Goal: Task Accomplishment & Management: Use online tool/utility

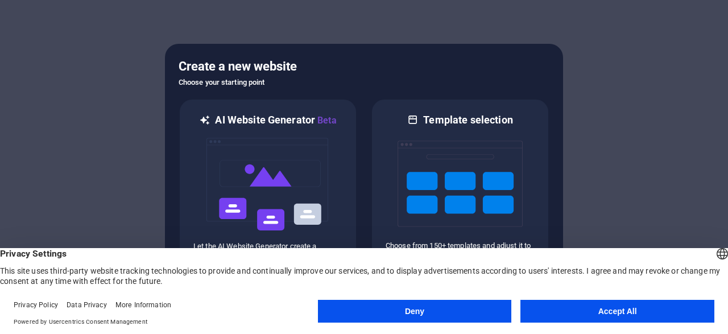
click at [609, 302] on button "Accept All" at bounding box center [617, 311] width 194 height 23
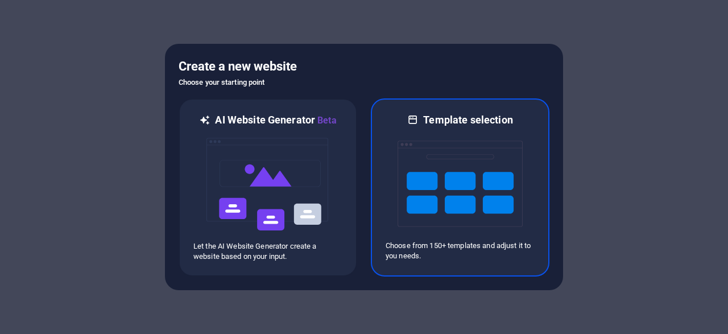
click at [466, 166] on img at bounding box center [460, 184] width 125 height 114
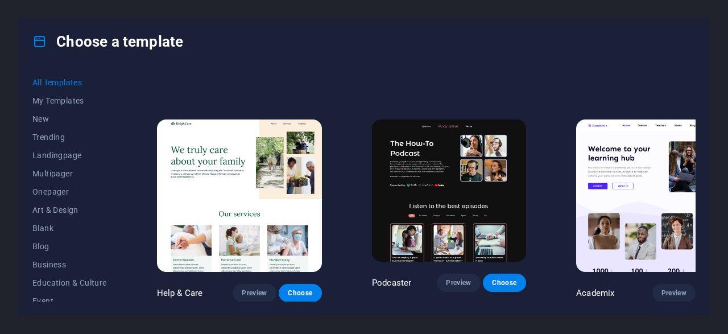
scroll to position [875, 0]
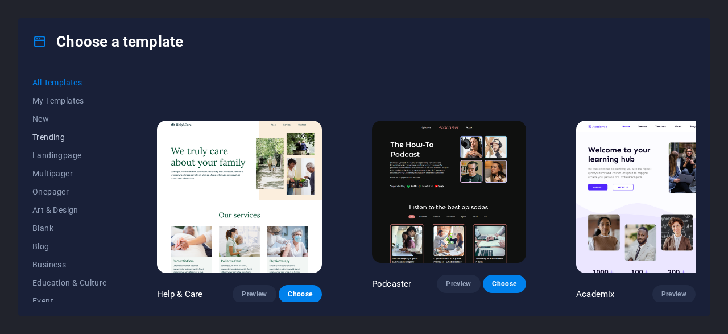
click at [32, 137] on span "Trending" at bounding box center [69, 137] width 75 height 9
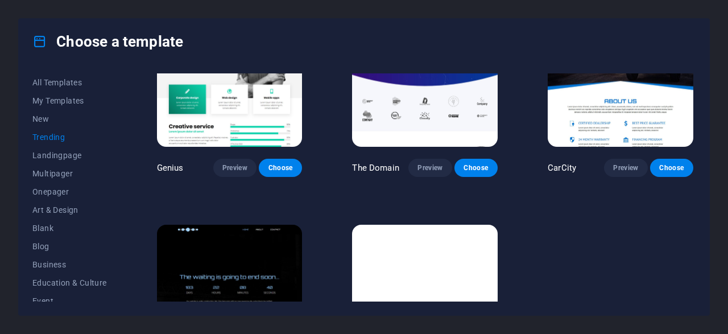
scroll to position [1007, 0]
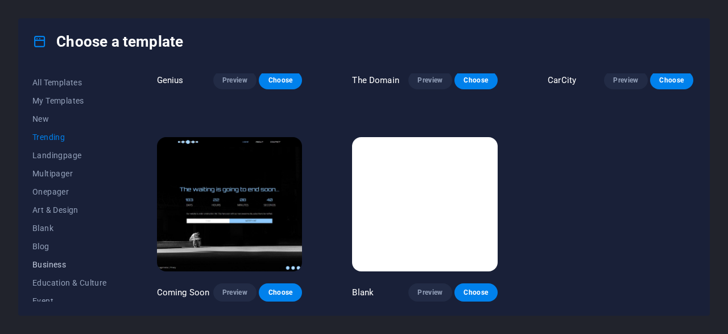
click at [56, 263] on span "Business" at bounding box center [69, 264] width 75 height 9
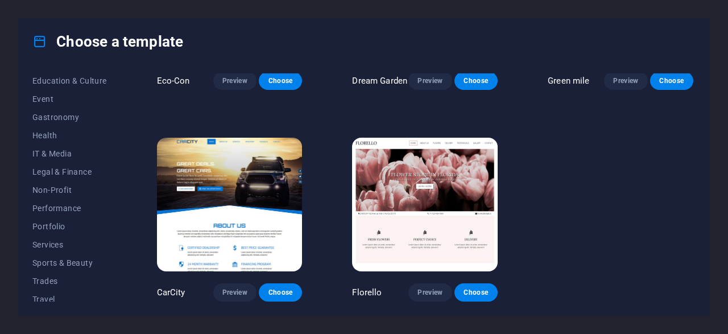
scroll to position [204, 0]
click at [59, 152] on span "IT & Media" at bounding box center [69, 151] width 75 height 9
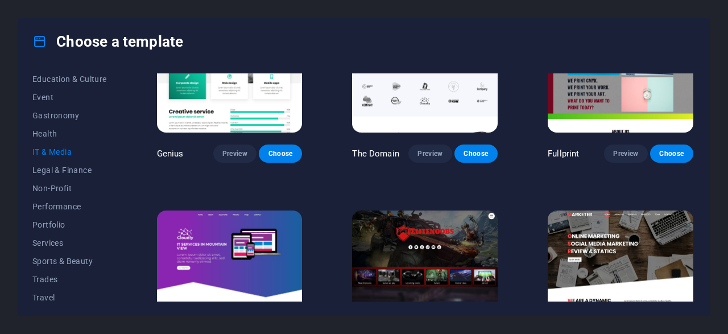
scroll to position [579, 0]
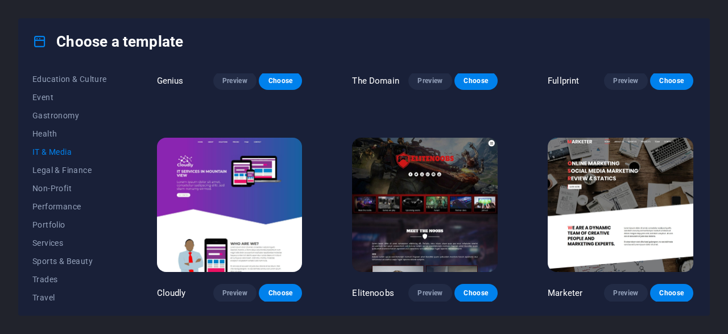
click at [415, 162] on img at bounding box center [425, 205] width 146 height 134
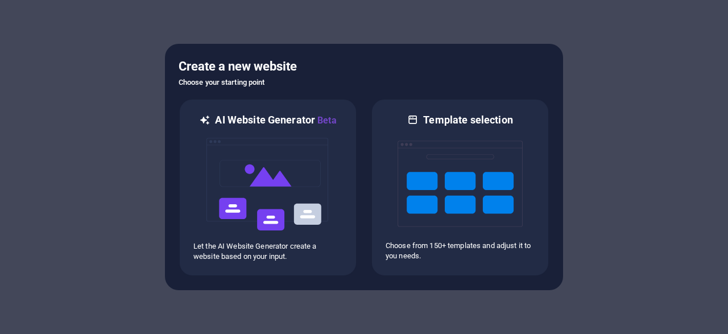
click at [588, 141] on div at bounding box center [364, 167] width 728 height 334
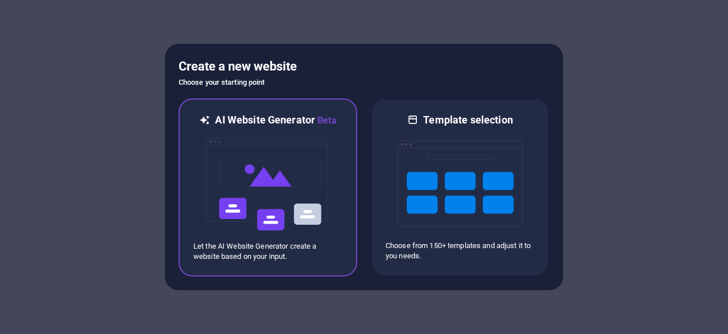
click at [321, 133] on img at bounding box center [267, 184] width 125 height 114
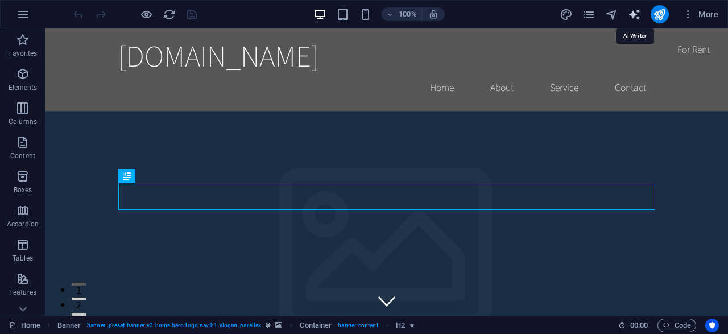
click at [636, 14] on icon "text_generator" at bounding box center [634, 14] width 13 height 13
select select "English"
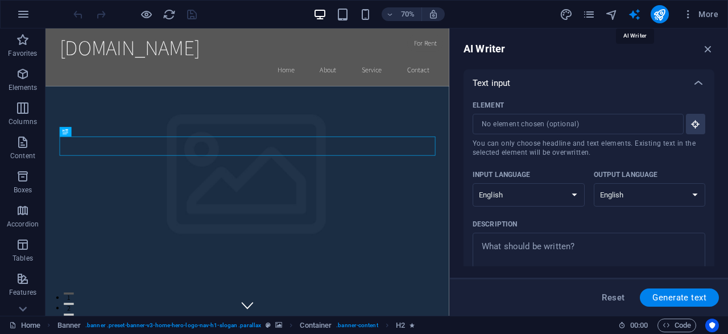
drag, startPoint x: 636, startPoint y: 14, endPoint x: 658, endPoint y: 148, distance: 136.1
click at [658, 148] on div "Home Favorites Elements Columns Content Boxes Accordion Tables Features Images …" at bounding box center [364, 171] width 728 height 287
click at [708, 52] on icon "button" at bounding box center [708, 49] width 13 height 13
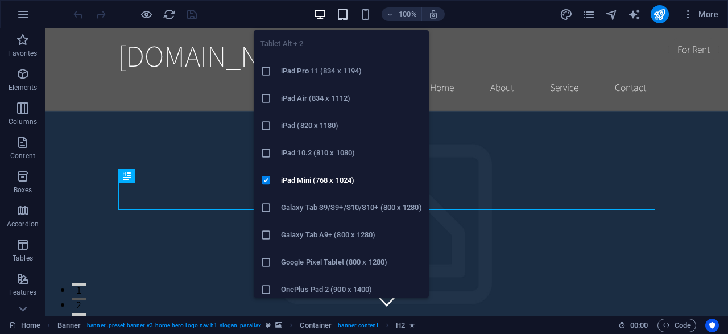
click at [343, 20] on icon "button" at bounding box center [342, 14] width 13 height 13
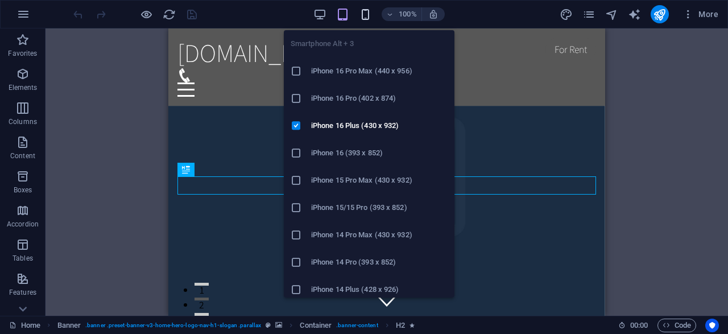
click at [368, 12] on icon "button" at bounding box center [365, 14] width 13 height 13
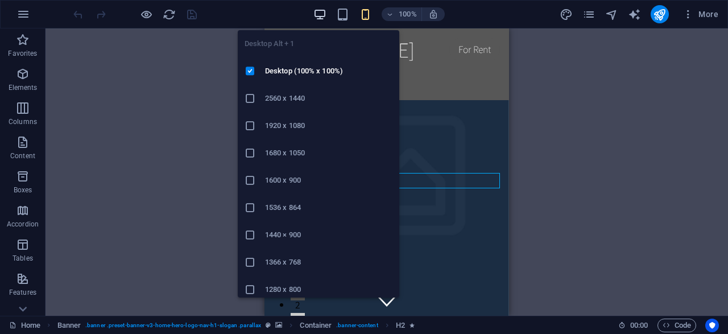
click at [315, 14] on icon "button" at bounding box center [319, 14] width 13 height 13
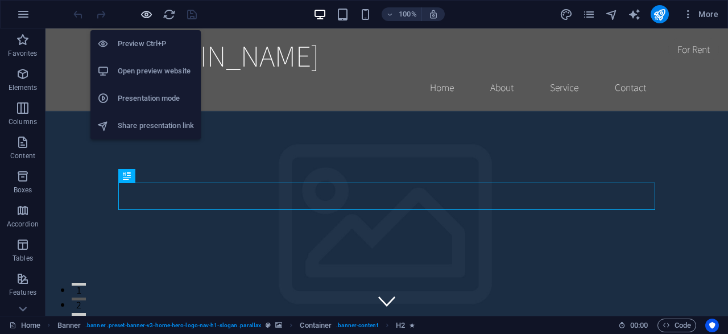
click at [146, 15] on icon "button" at bounding box center [146, 14] width 13 height 13
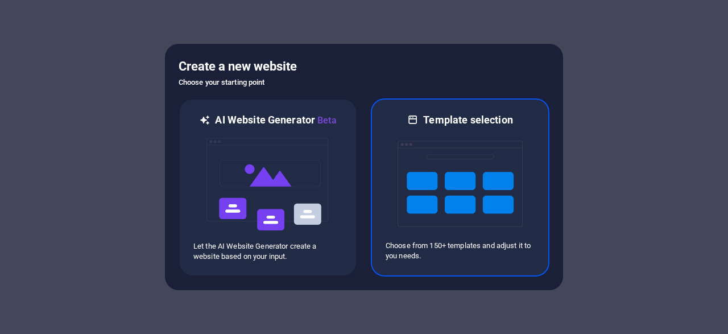
click at [462, 183] on img at bounding box center [460, 184] width 125 height 114
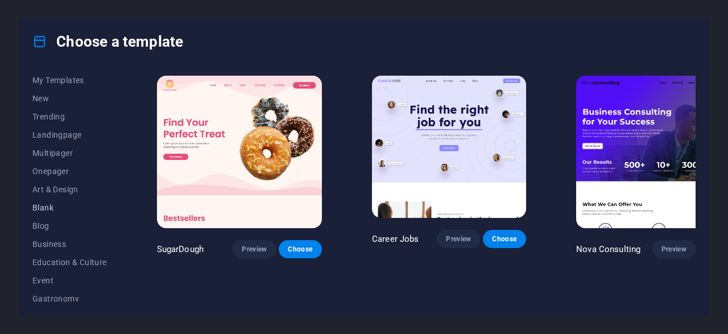
scroll to position [20, 0]
click at [68, 184] on button "Art & Design" at bounding box center [69, 189] width 75 height 18
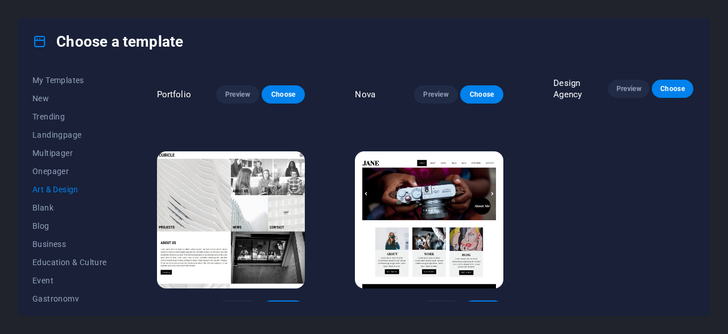
scroll to position [795, 0]
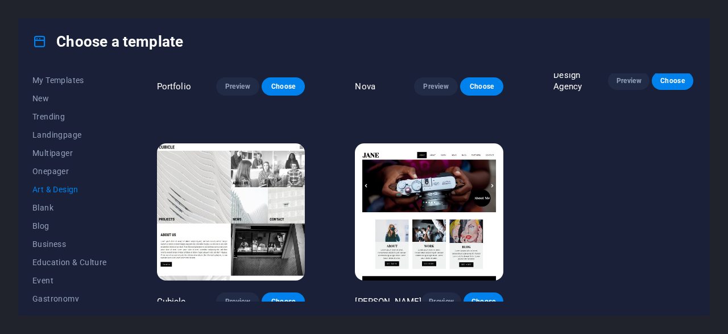
click at [407, 213] on img at bounding box center [429, 211] width 148 height 137
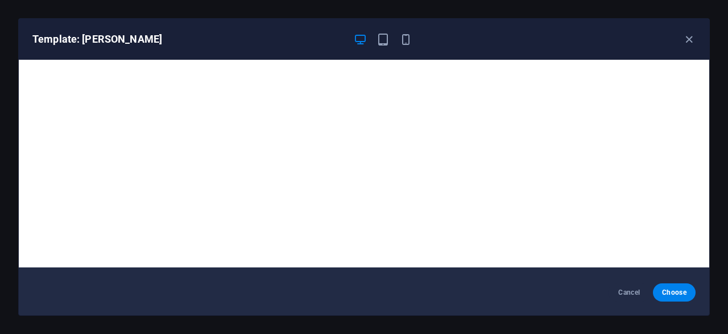
scroll to position [0, 0]
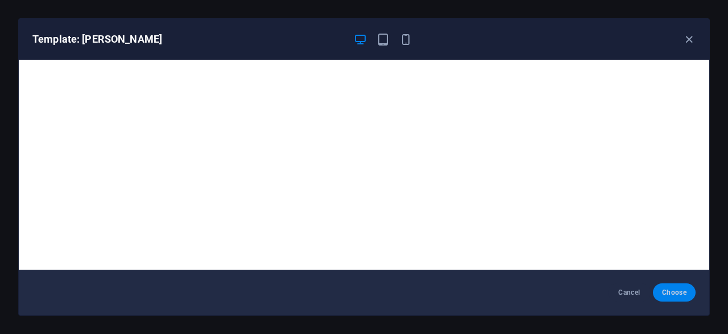
click at [683, 286] on button "Choose" at bounding box center [674, 292] width 43 height 18
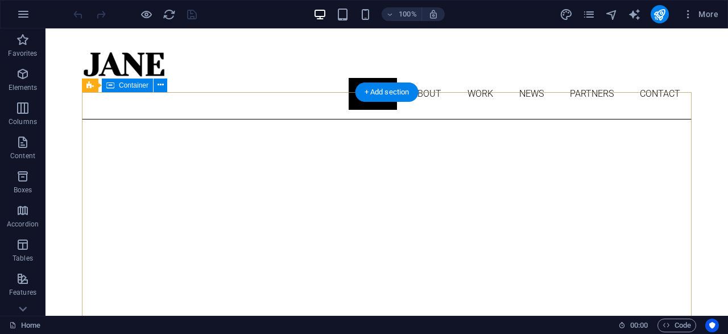
scroll to position [24, 0]
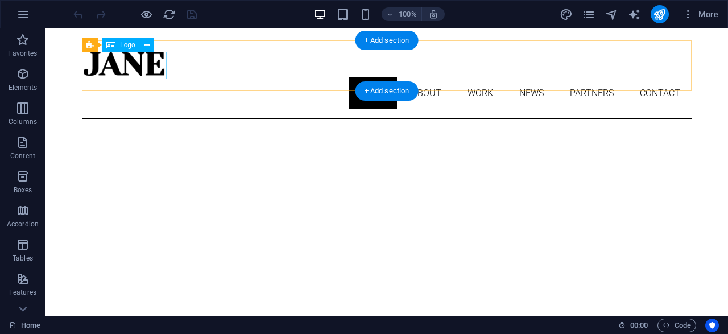
click at [122, 73] on div at bounding box center [387, 63] width 610 height 27
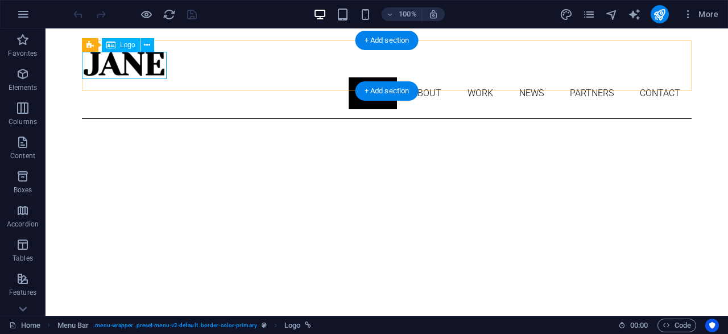
click at [134, 67] on div at bounding box center [387, 63] width 610 height 27
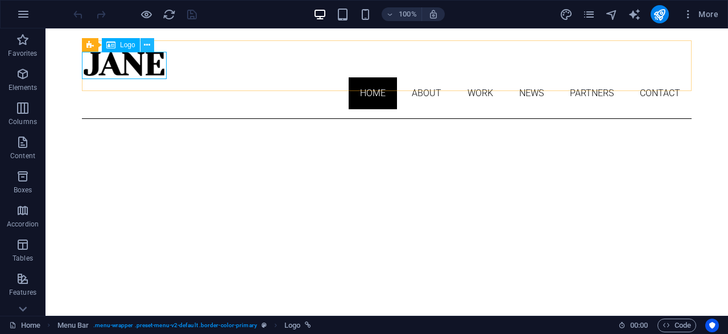
click at [149, 44] on icon at bounding box center [147, 45] width 6 height 12
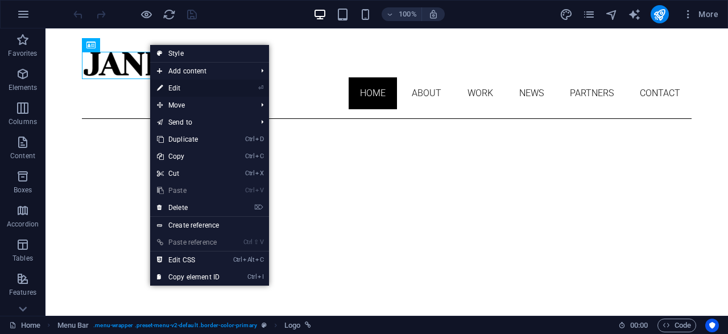
click at [171, 89] on link "⏎ Edit" at bounding box center [188, 88] width 76 height 17
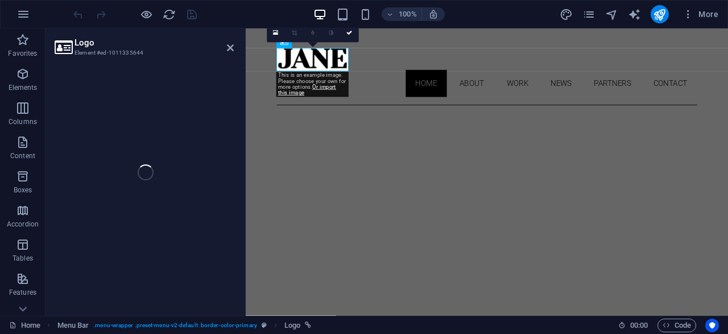
select select "px"
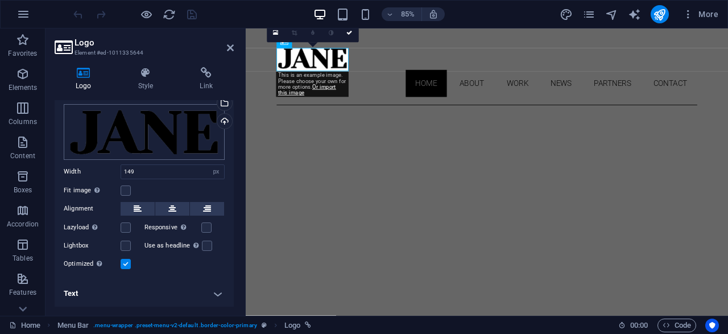
scroll to position [0, 0]
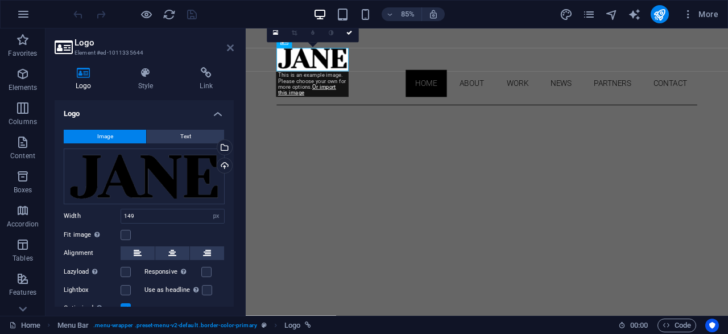
click at [232, 48] on icon at bounding box center [230, 47] width 7 height 9
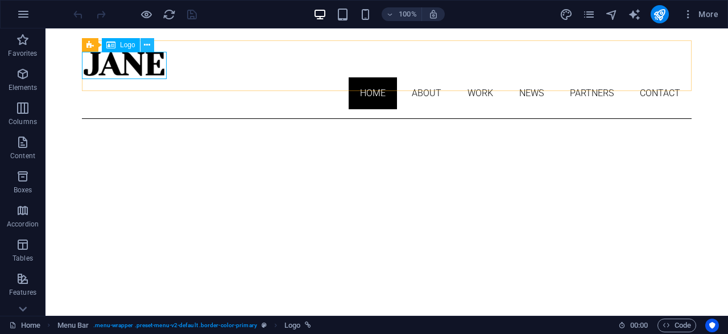
click at [148, 46] on icon at bounding box center [147, 45] width 6 height 12
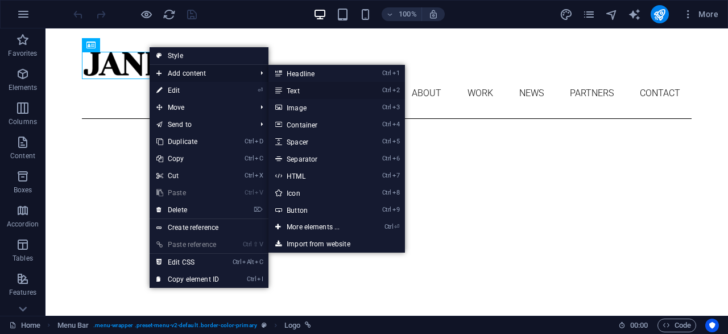
click at [291, 93] on link "Ctrl 2 Text" at bounding box center [315, 90] width 94 height 17
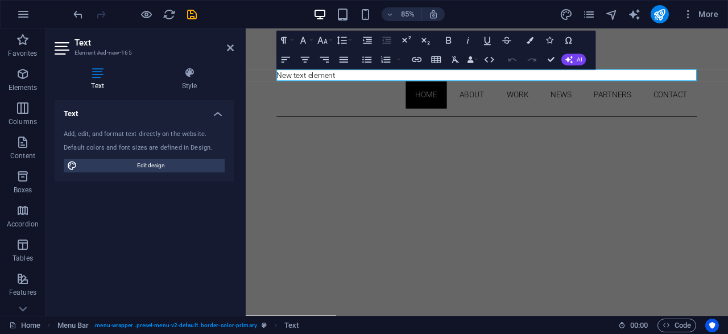
click at [167, 112] on h4 "Text" at bounding box center [144, 110] width 179 height 20
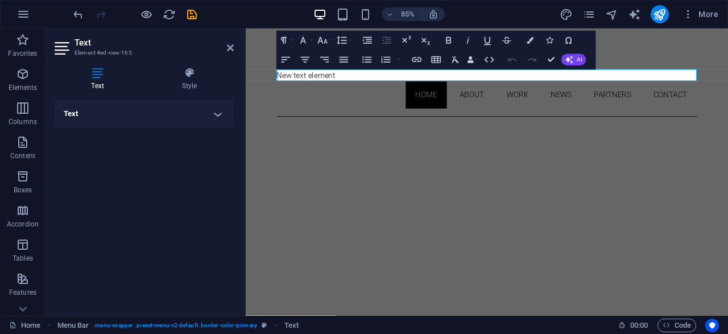
click at [167, 112] on h4 "Text" at bounding box center [144, 113] width 179 height 27
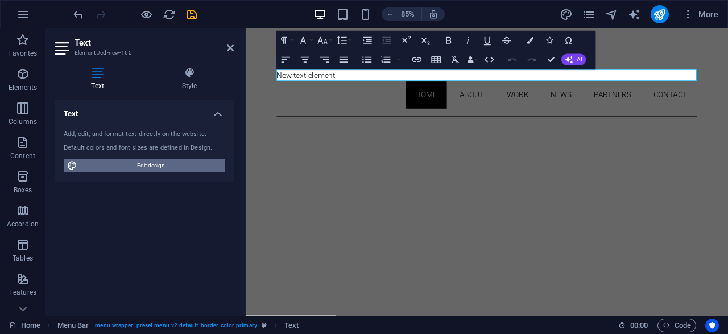
click at [155, 168] on span "Edit design" at bounding box center [151, 166] width 141 height 14
select select "px"
select select "300"
select select "px"
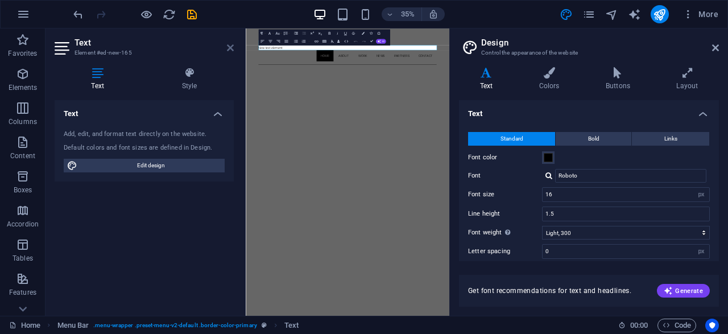
click at [231, 49] on icon at bounding box center [230, 47] width 7 height 9
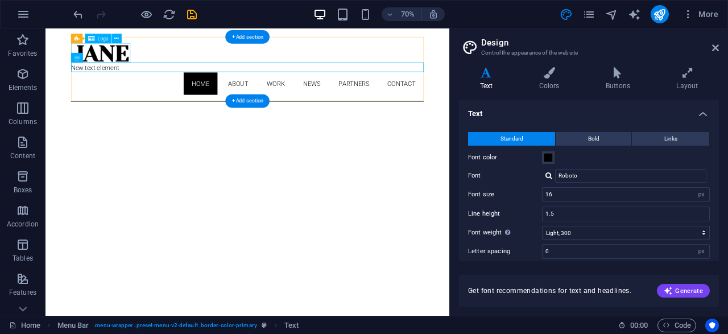
click at [145, 64] on div at bounding box center [334, 63] width 504 height 27
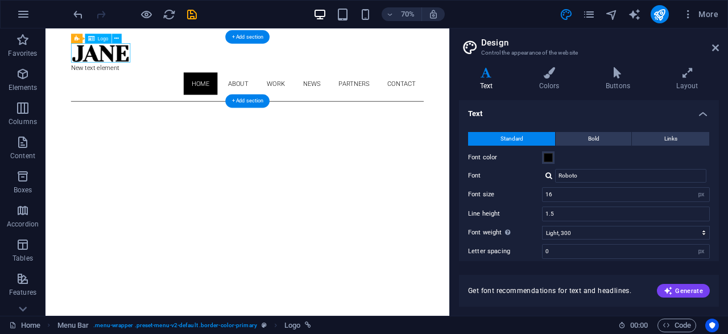
click at [145, 64] on div at bounding box center [334, 63] width 504 height 27
select select "px"
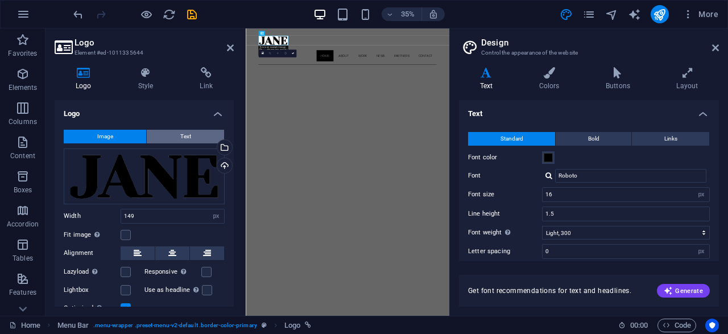
click at [183, 131] on span "Text" at bounding box center [185, 137] width 11 height 14
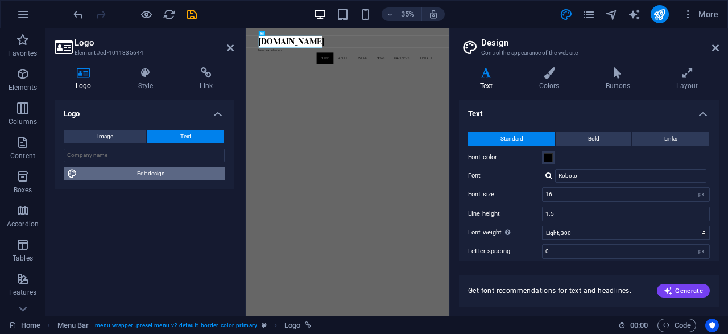
click at [166, 167] on span "Edit design" at bounding box center [151, 174] width 141 height 14
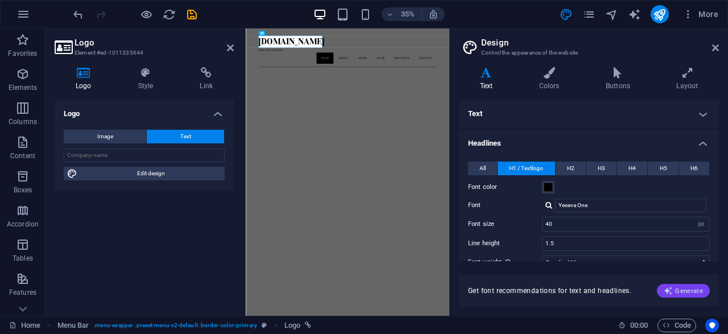
click at [686, 292] on span "Generate" at bounding box center [683, 290] width 39 height 9
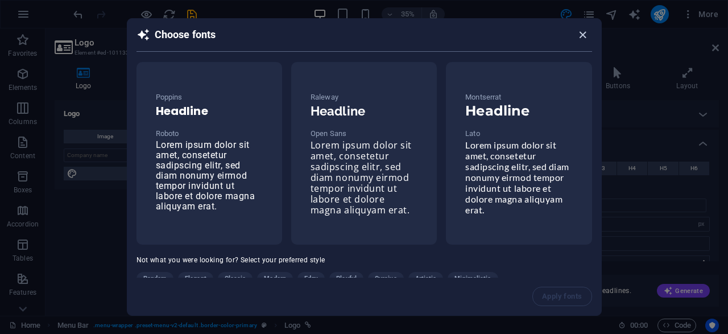
click at [582, 31] on icon "button" at bounding box center [582, 34] width 13 height 13
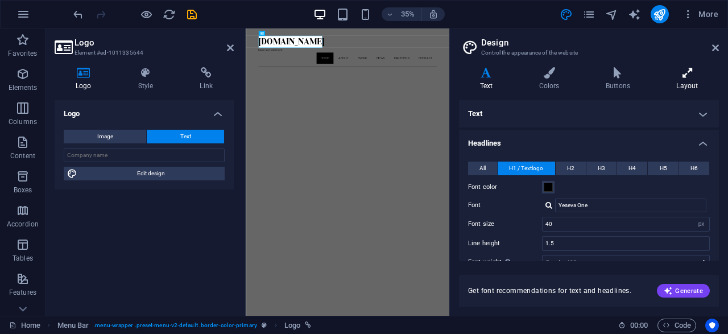
click at [683, 77] on icon at bounding box center [687, 72] width 63 height 11
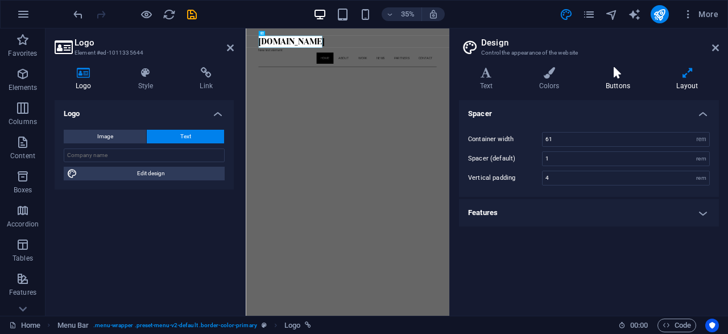
click at [618, 78] on h4 "Buttons" at bounding box center [620, 79] width 71 height 24
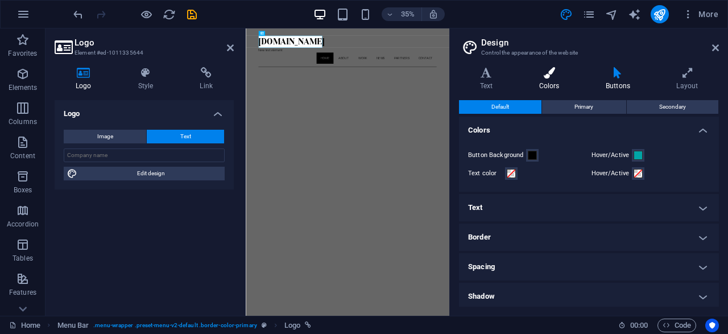
click at [555, 81] on h4 "Colors" at bounding box center [551, 79] width 67 height 24
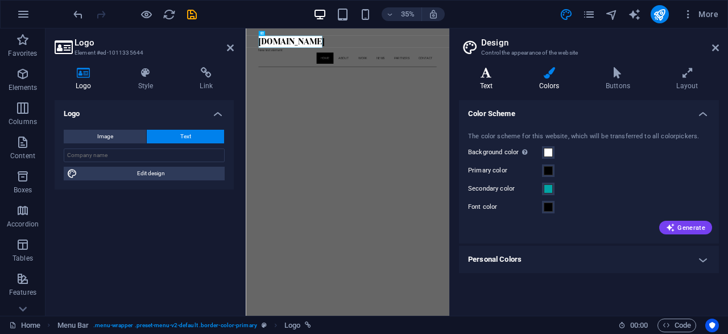
click at [490, 79] on h4 "Text" at bounding box center [488, 79] width 59 height 24
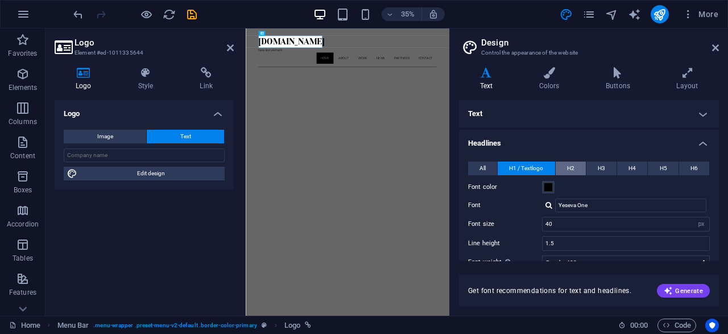
click at [569, 168] on span "H2" at bounding box center [570, 169] width 7 height 14
click at [531, 166] on span "H1 / Textlogo" at bounding box center [526, 169] width 34 height 14
click at [550, 188] on span at bounding box center [548, 187] width 9 height 9
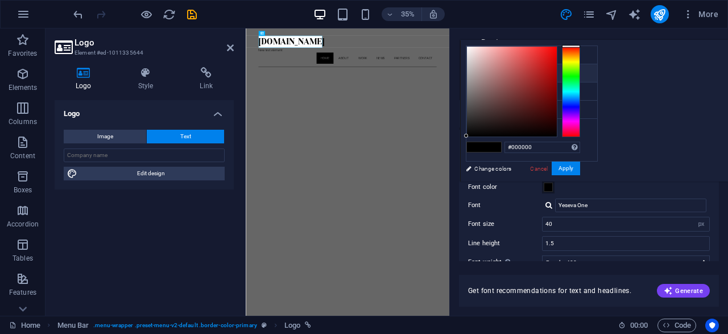
type input "#d02c2c"
click at [557, 62] on div at bounding box center [512, 92] width 90 height 90
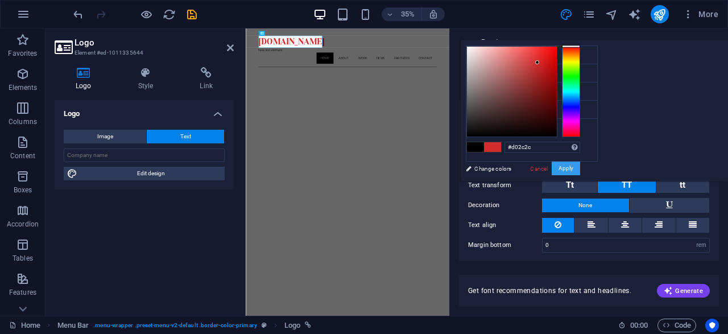
click at [580, 163] on button "Apply" at bounding box center [566, 169] width 28 height 14
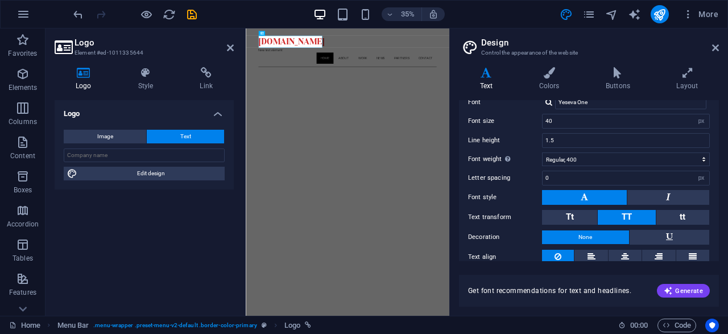
scroll to position [0, 0]
